Goal: Navigation & Orientation: Find specific page/section

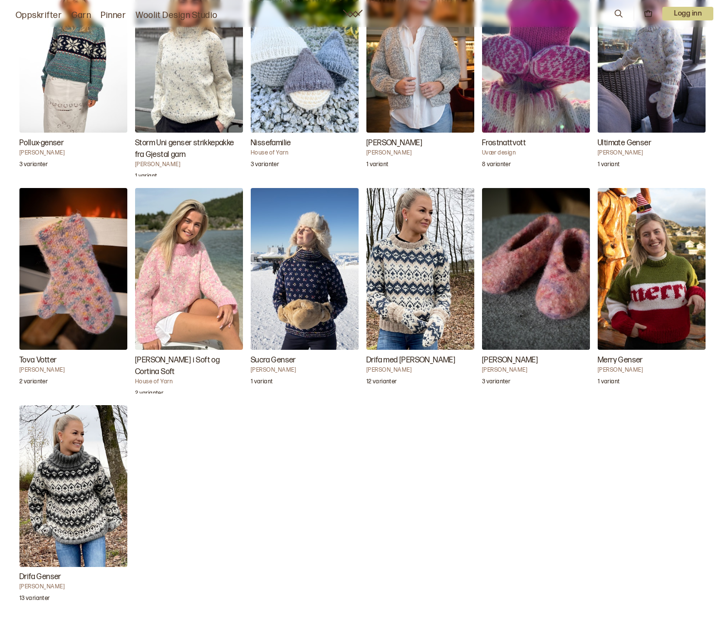
scroll to position [1167, 0]
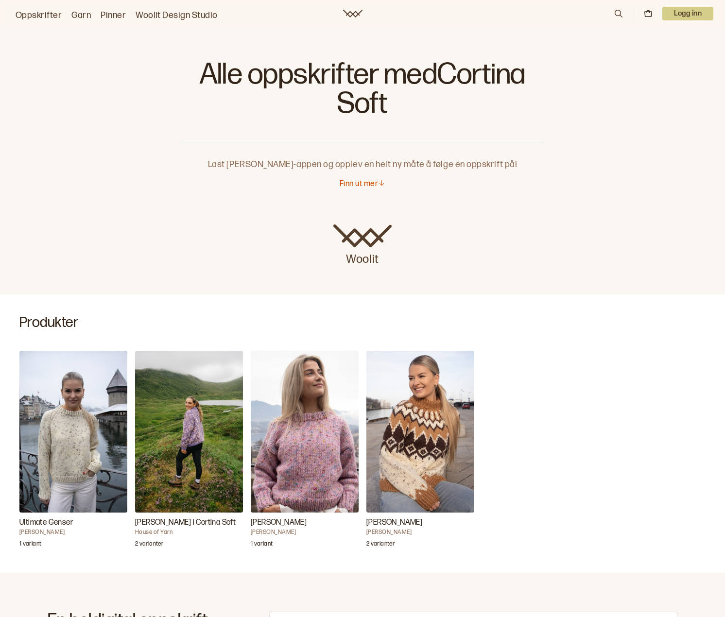
click at [40, 15] on link "Oppskrifter" at bounding box center [39, 16] width 46 height 14
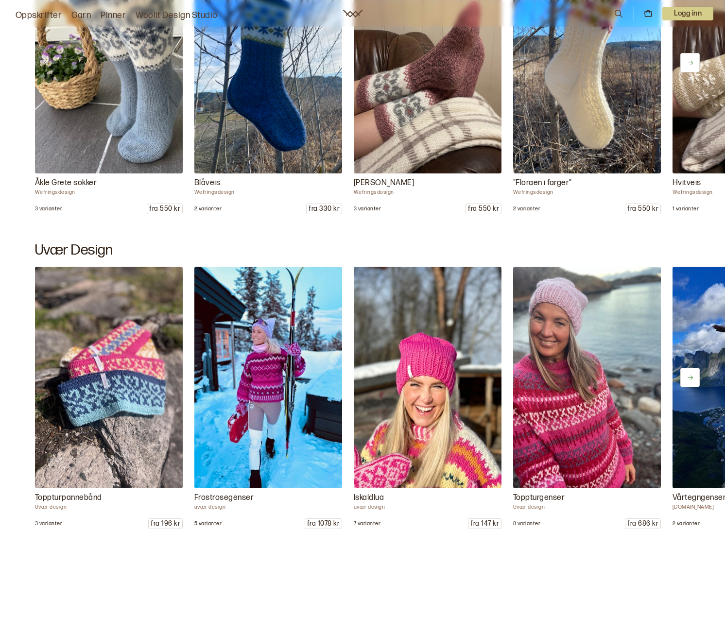
scroll to position [1118, 0]
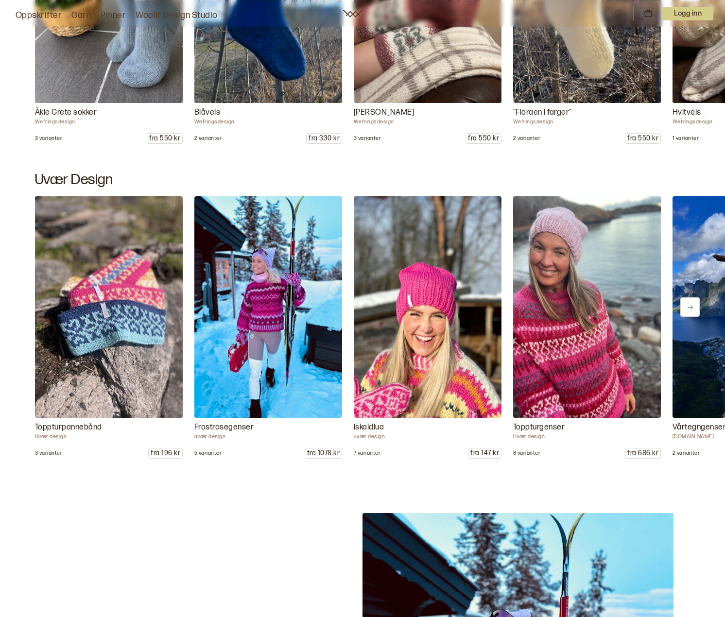
click at [693, 308] on icon at bounding box center [690, 307] width 7 height 7
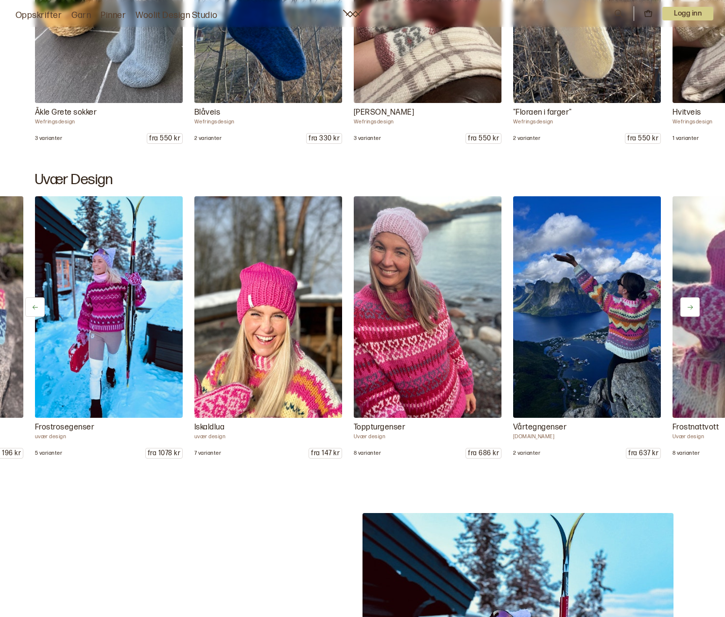
click at [693, 308] on icon at bounding box center [690, 307] width 7 height 7
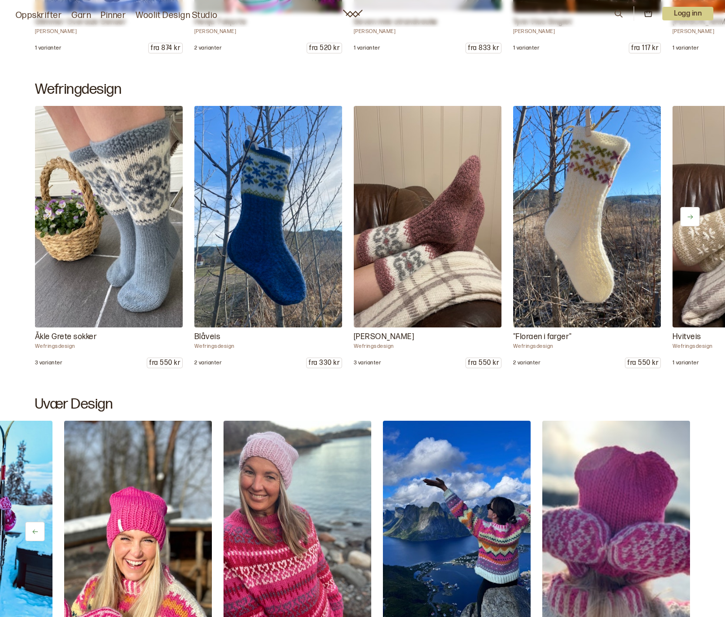
scroll to position [875, 0]
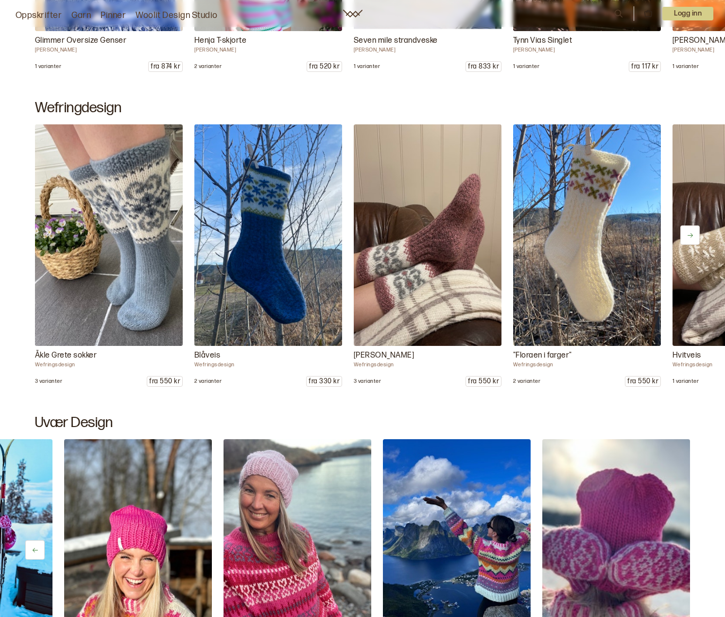
click at [688, 235] on icon at bounding box center [690, 235] width 7 height 7
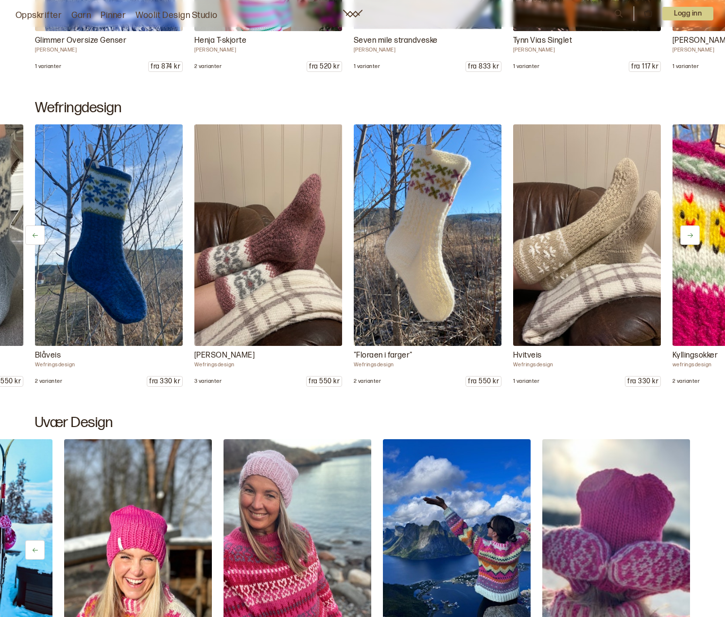
click at [688, 235] on icon at bounding box center [690, 235] width 7 height 7
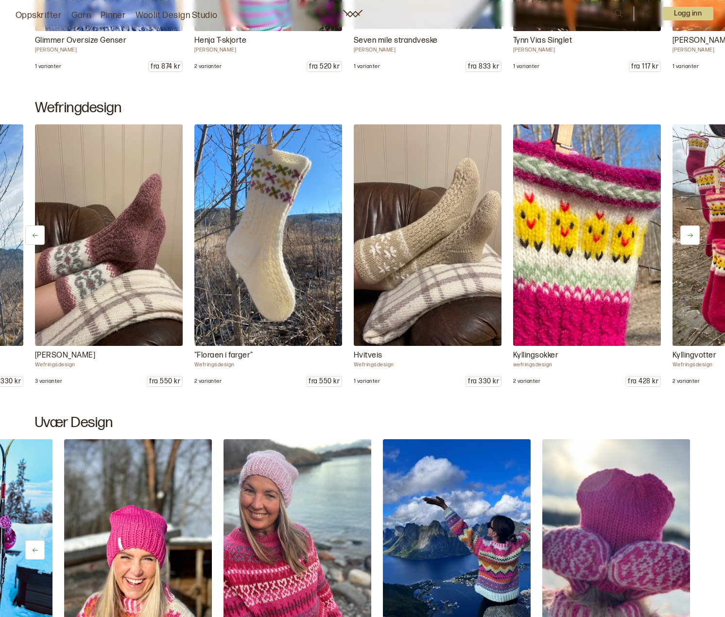
click at [688, 235] on icon at bounding box center [690, 235] width 7 height 7
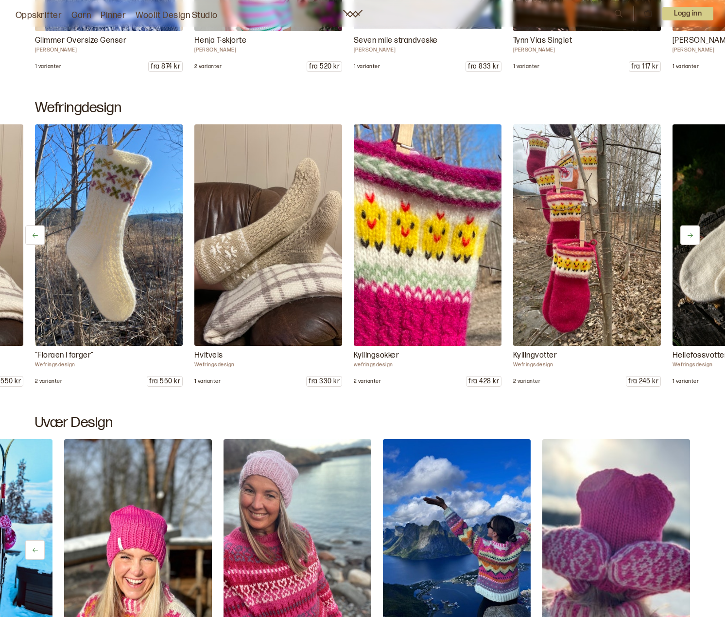
click at [688, 235] on icon at bounding box center [690, 235] width 7 height 7
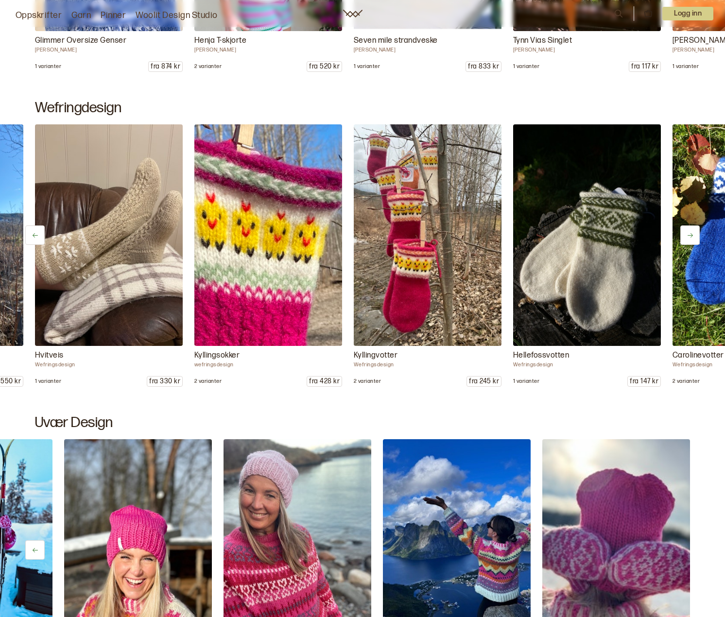
click at [688, 235] on icon at bounding box center [690, 235] width 7 height 7
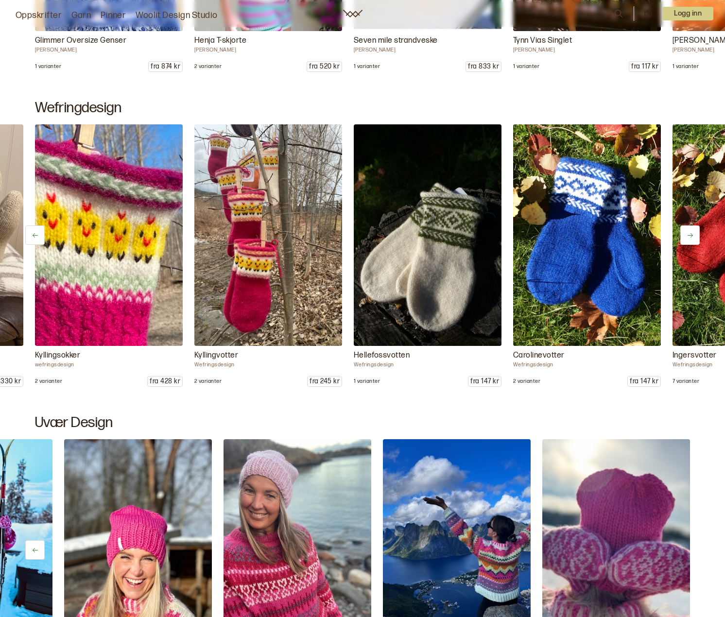
click at [688, 235] on icon at bounding box center [690, 235] width 7 height 7
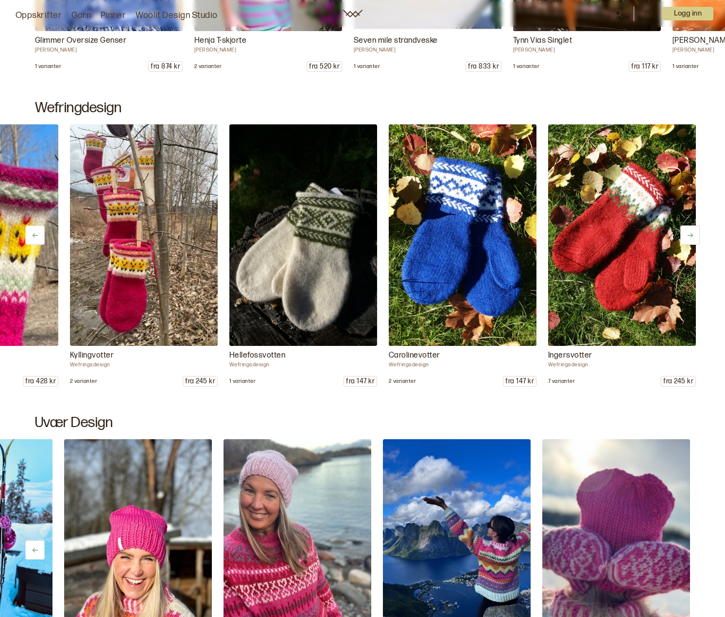
scroll to position [0, 928]
